Goal: Task Accomplishment & Management: Use online tool/utility

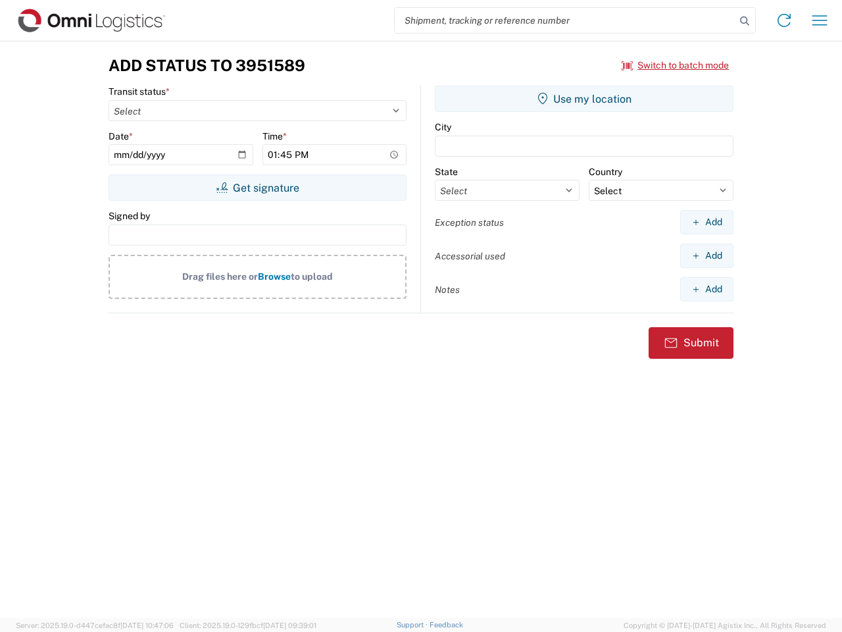
click at [565, 20] on input "search" at bounding box center [565, 20] width 341 height 25
click at [745, 21] on icon at bounding box center [745, 21] width 18 height 18
click at [784, 20] on icon at bounding box center [784, 20] width 21 height 21
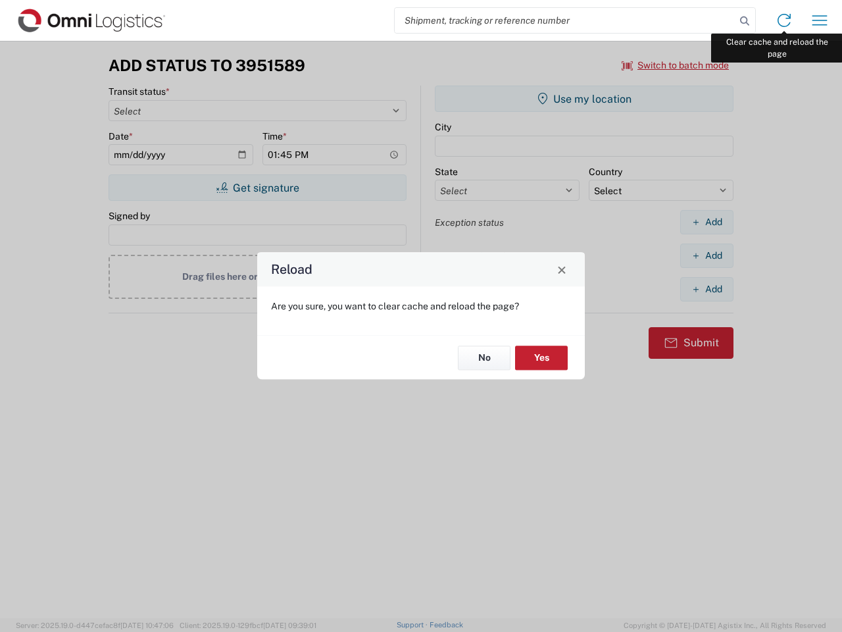
click at [820, 20] on div "Reload Are you sure, you want to clear cache and reload the page? No Yes" at bounding box center [421, 316] width 842 height 632
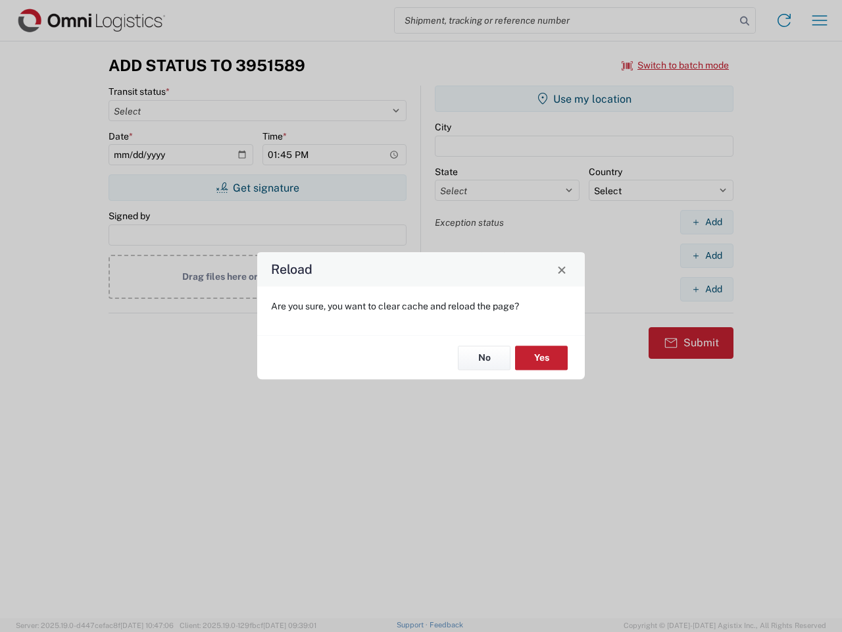
click at [676, 65] on div "Reload Are you sure, you want to clear cache and reload the page? No Yes" at bounding box center [421, 316] width 842 height 632
click at [257, 188] on div "Reload Are you sure, you want to clear cache and reload the page? No Yes" at bounding box center [421, 316] width 842 height 632
click at [584, 99] on div "Reload Are you sure, you want to clear cache and reload the page? No Yes" at bounding box center [421, 316] width 842 height 632
click at [707, 222] on div "Reload Are you sure, you want to clear cache and reload the page? No Yes" at bounding box center [421, 316] width 842 height 632
click at [707, 255] on div "Reload Are you sure, you want to clear cache and reload the page? No Yes" at bounding box center [421, 316] width 842 height 632
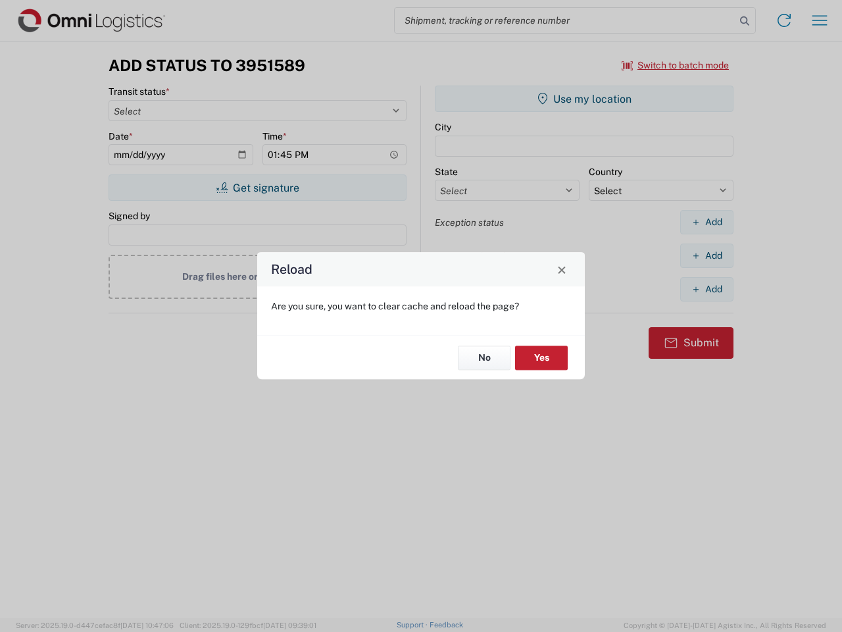
click at [707, 289] on div "Reload Are you sure, you want to clear cache and reload the page? No Yes" at bounding box center [421, 316] width 842 height 632
